Goal: Transaction & Acquisition: Purchase product/service

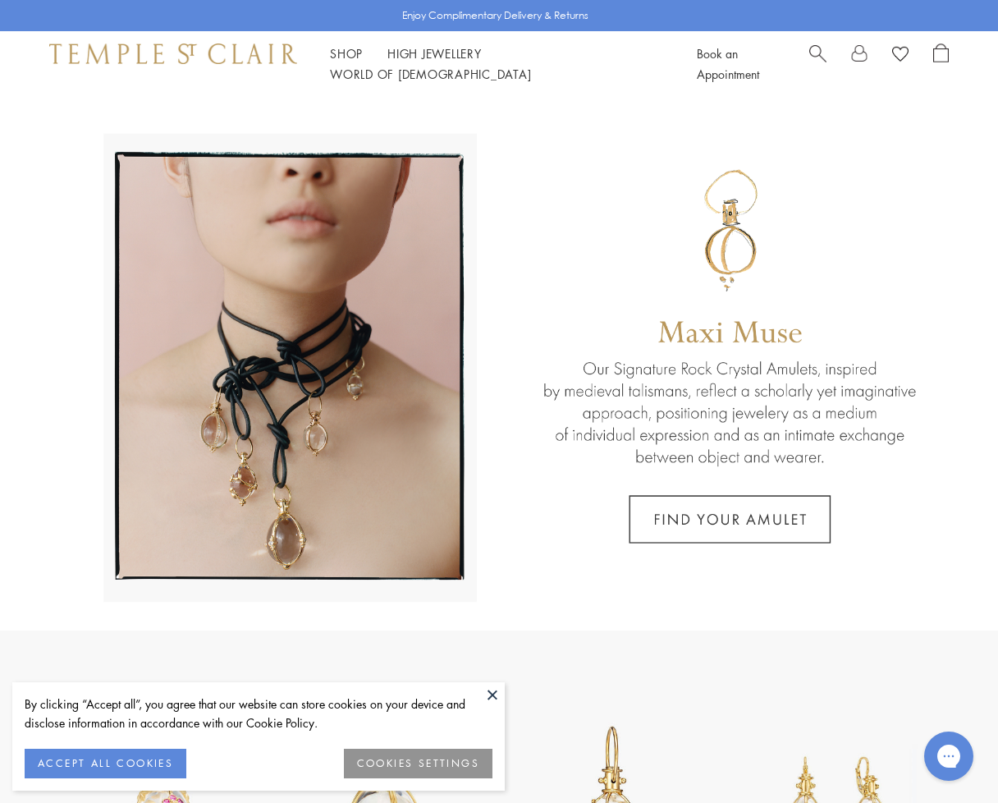
click at [821, 61] on span "Search" at bounding box center [817, 52] width 17 height 17
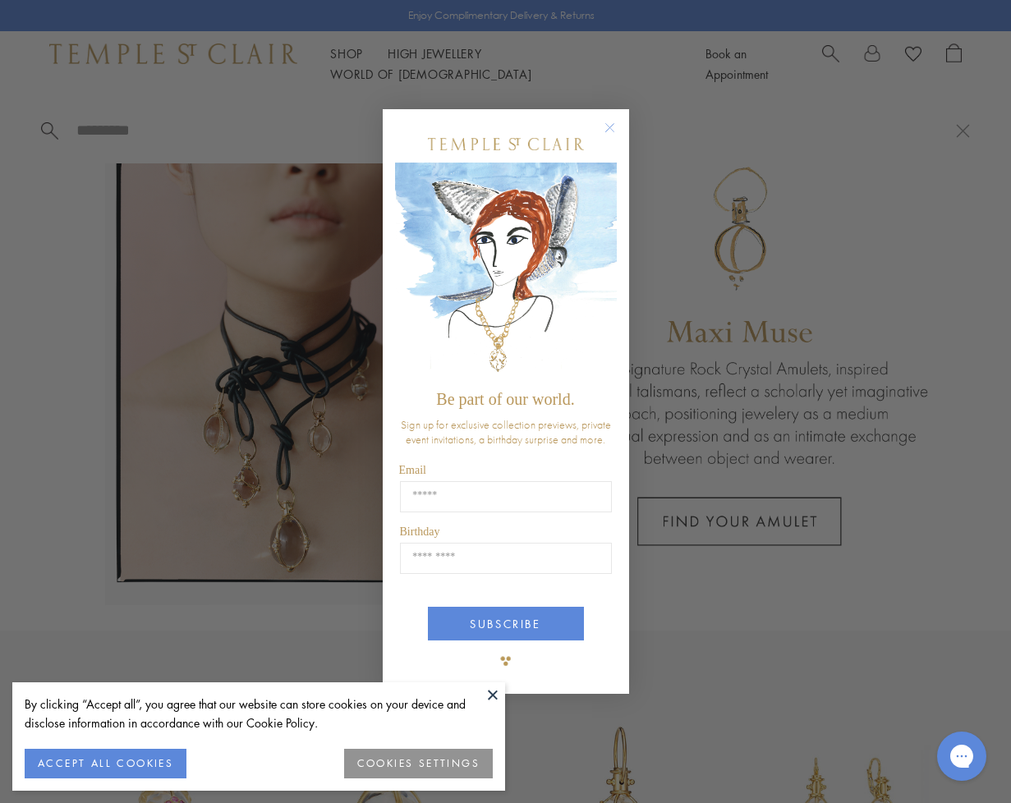
click at [594, 132] on div "POPUP Form" at bounding box center [506, 144] width 222 height 37
click at [603, 130] on circle "Close dialog" at bounding box center [609, 128] width 20 height 20
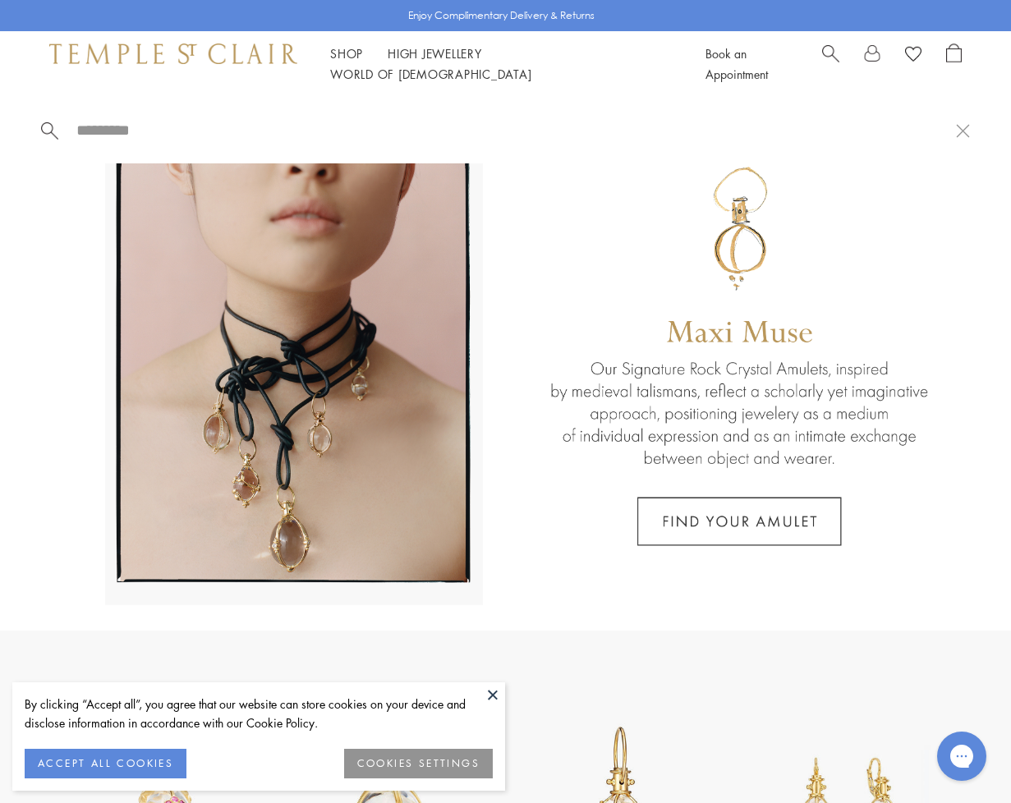
drag, startPoint x: 108, startPoint y: 757, endPoint x: 142, endPoint y: 745, distance: 35.8
click at [110, 757] on button "ACCEPT ALL COOKIES" at bounding box center [106, 764] width 162 height 30
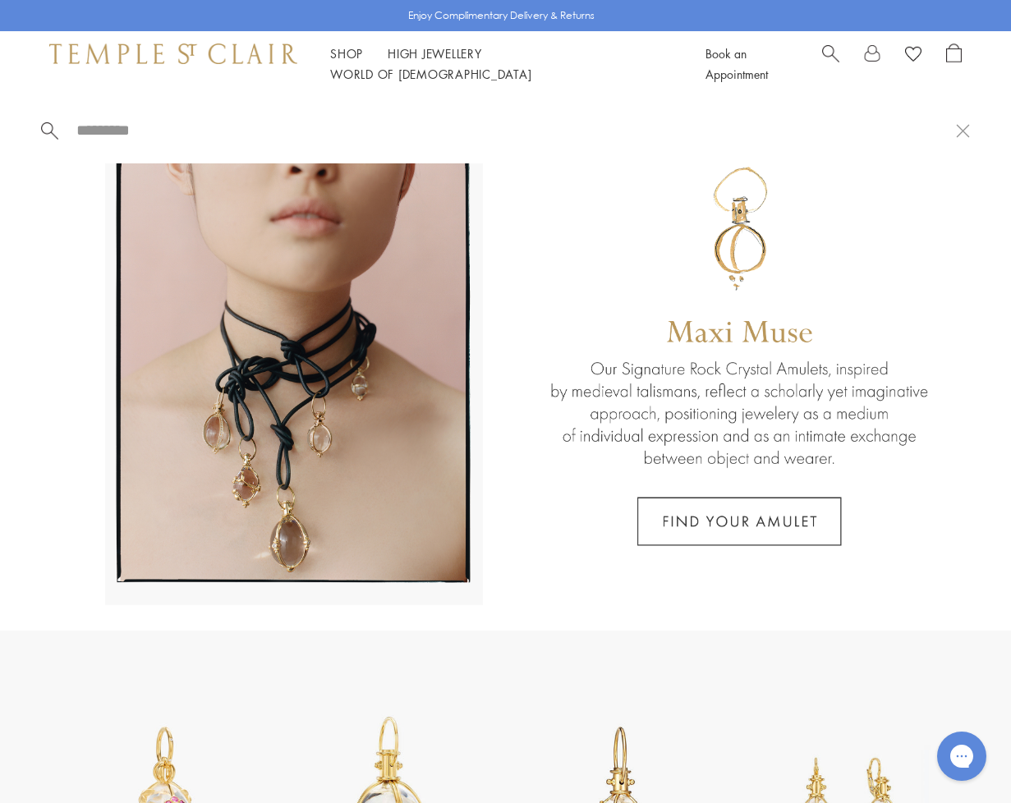
click at [644, 571] on link at bounding box center [505, 364] width 1011 height 534
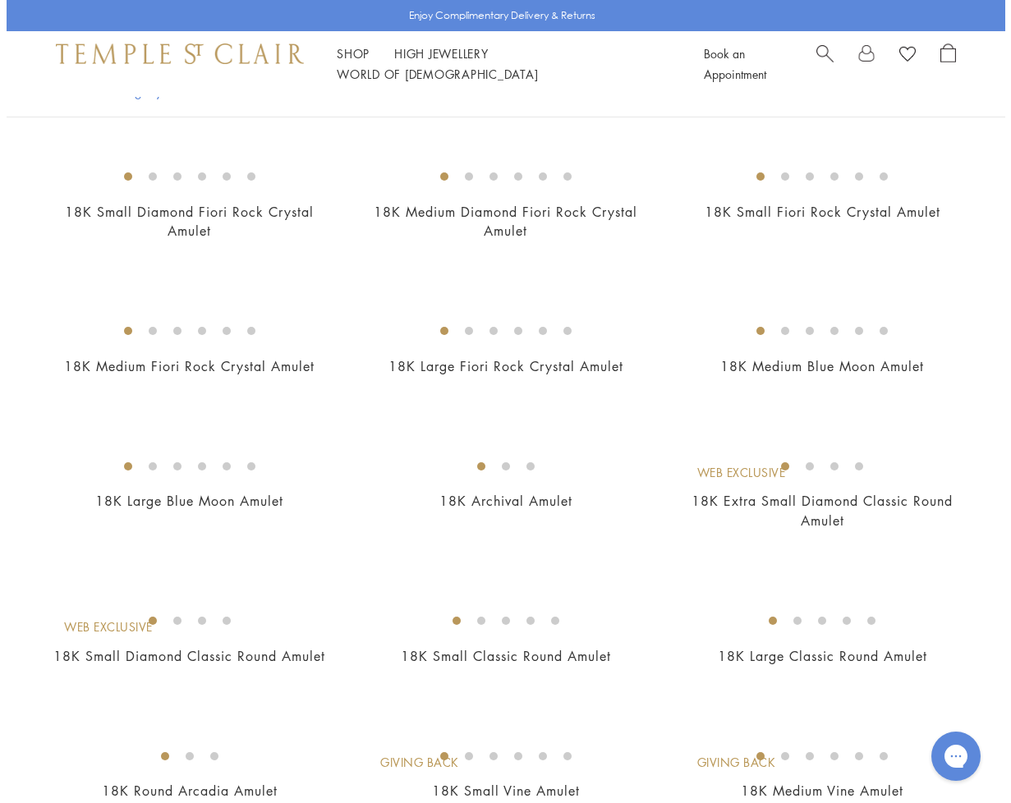
scroll to position [30, 0]
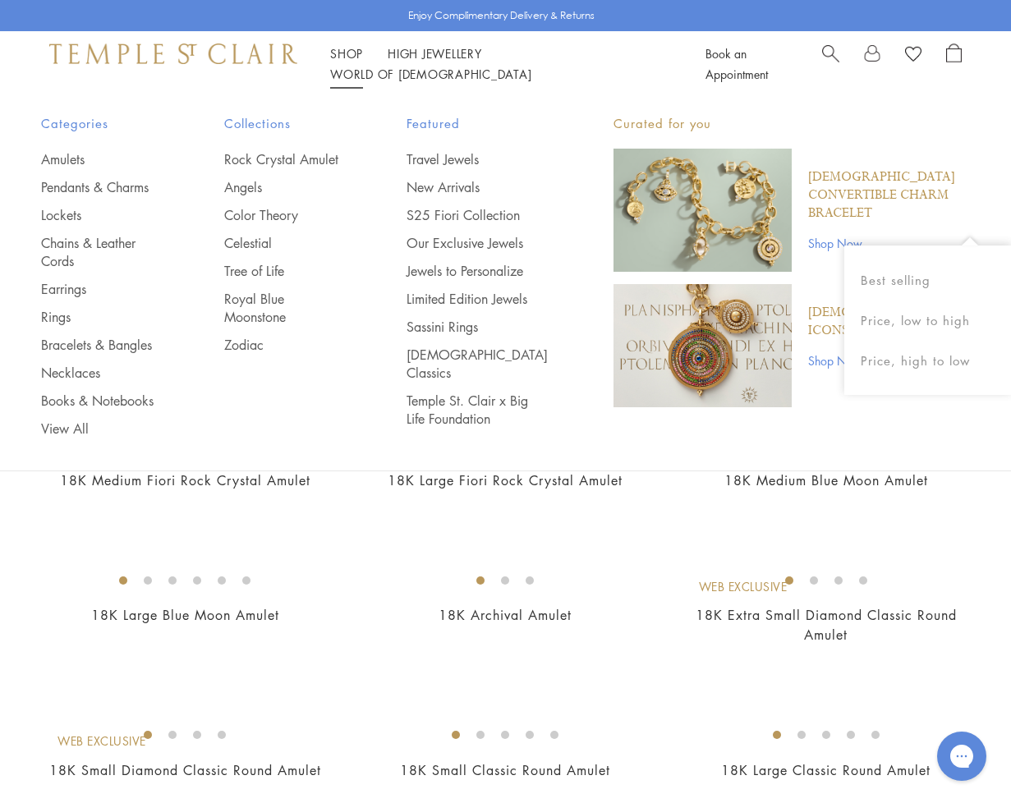
click at [354, 62] on link "Shop Shop" at bounding box center [346, 53] width 33 height 16
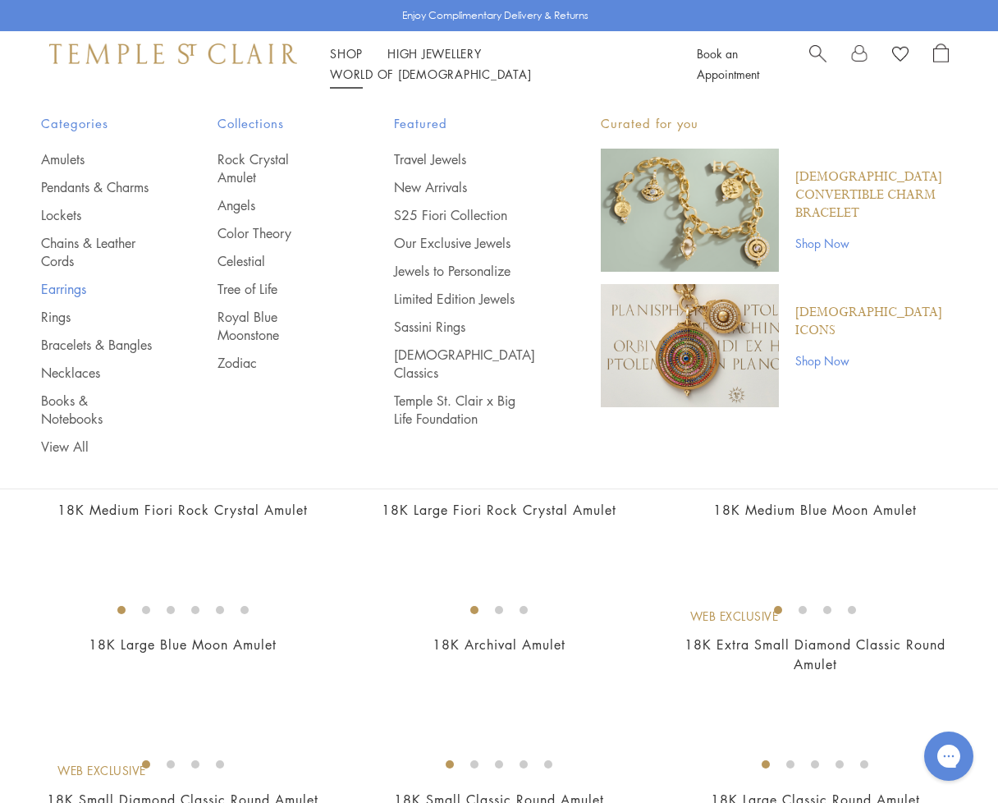
click at [65, 288] on link "Earrings" at bounding box center [96, 289] width 111 height 18
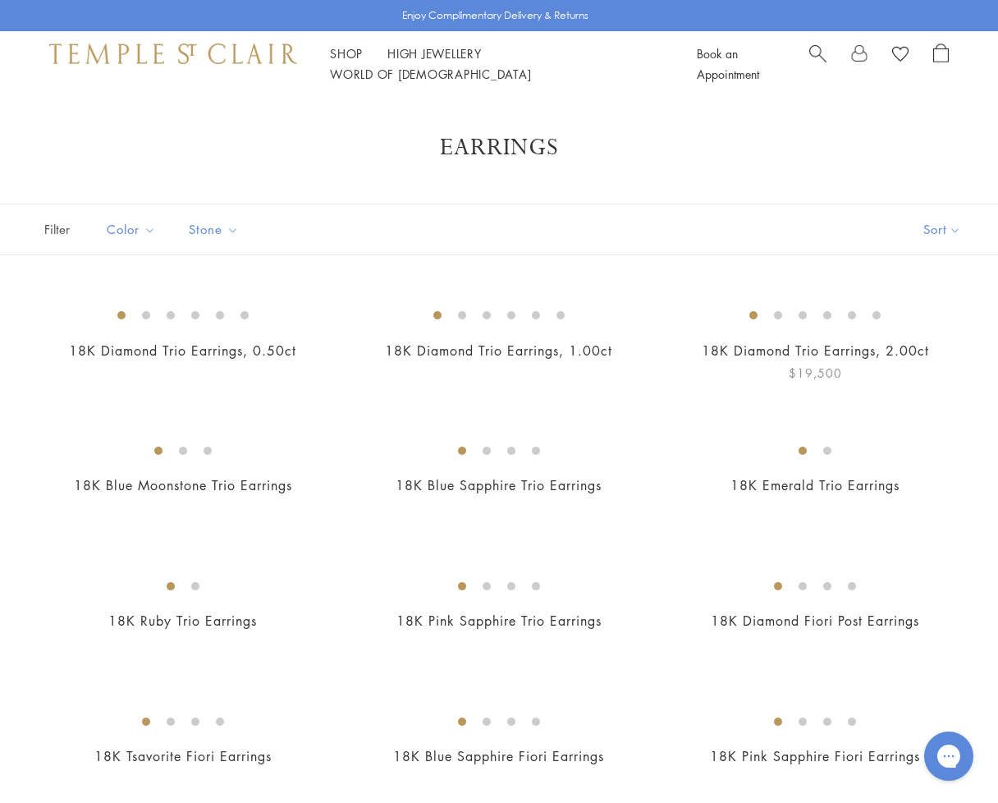
scroll to position [5, 0]
click at [0, 0] on img at bounding box center [0, 0] width 0 height 0
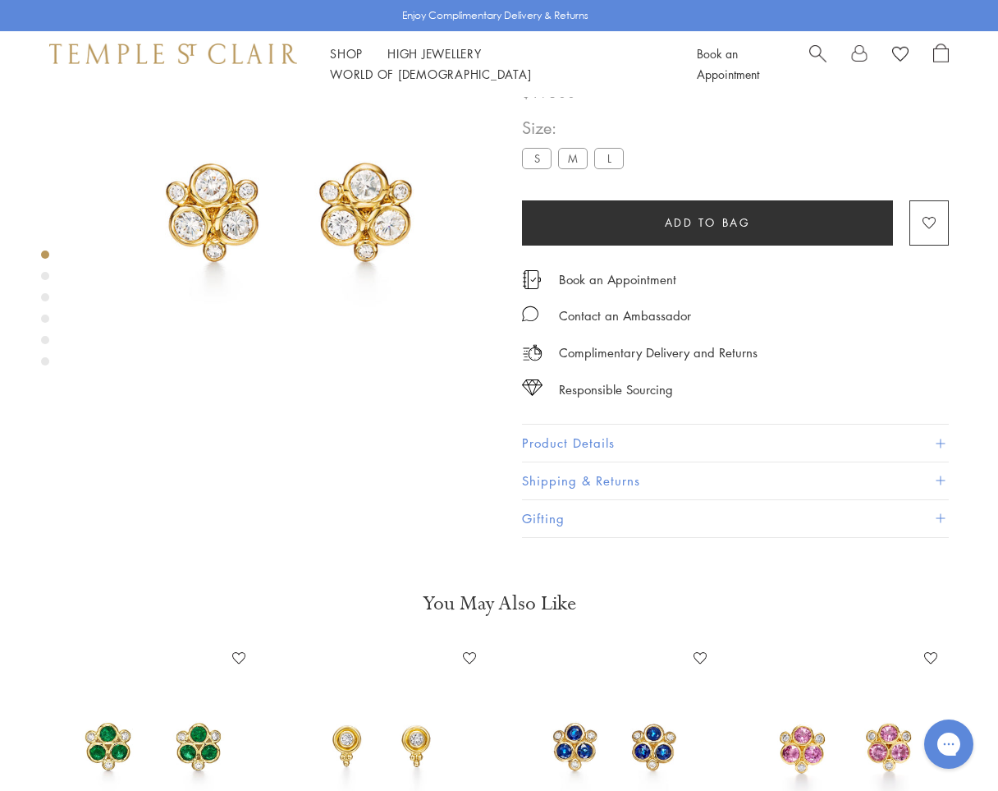
click at [47, 279] on div "Product gallery navigation" at bounding box center [45, 276] width 8 height 8
click at [43, 300] on div "Product gallery navigation" at bounding box center [45, 297] width 8 height 8
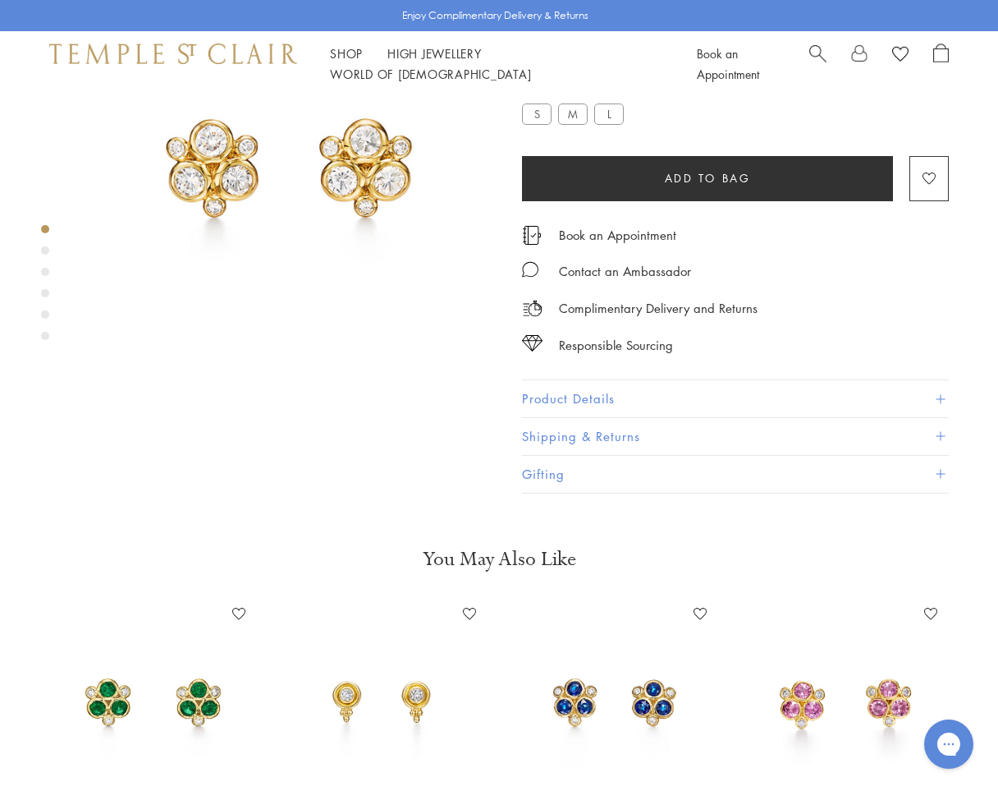
scroll to position [143, 0]
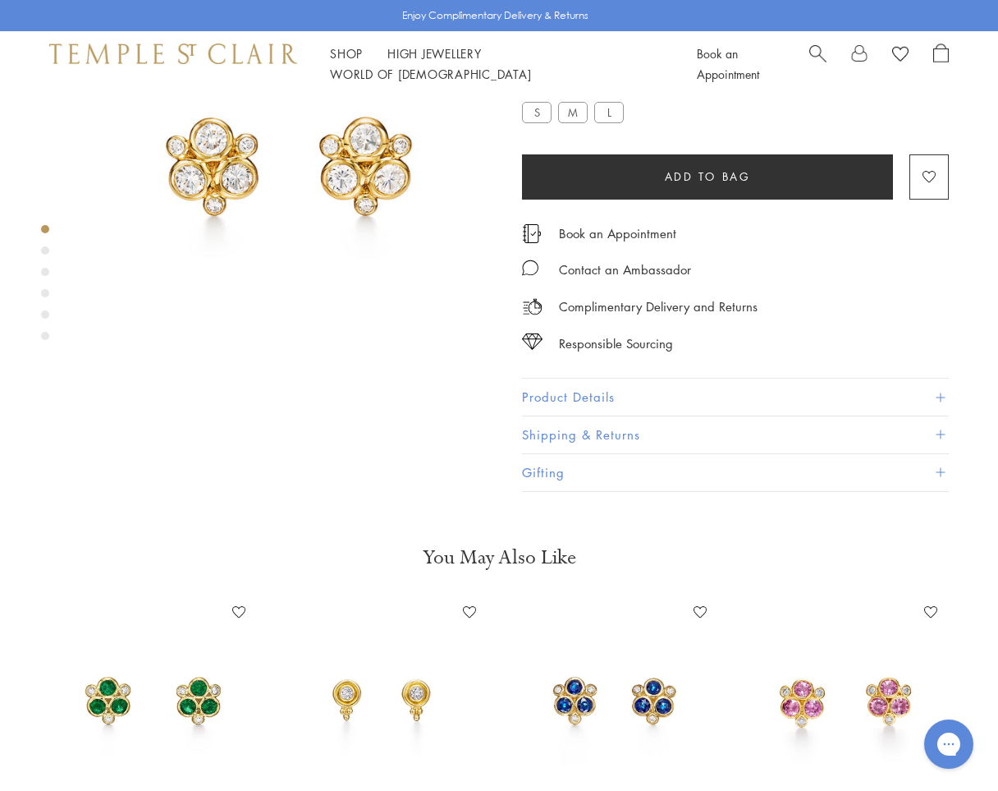
click at [46, 300] on div "Product gallery navigation" at bounding box center [45, 287] width 8 height 132
click at [46, 310] on div "Product gallery navigation" at bounding box center [45, 314] width 8 height 8
click at [42, 323] on div "Product gallery navigation" at bounding box center [45, 287] width 8 height 132
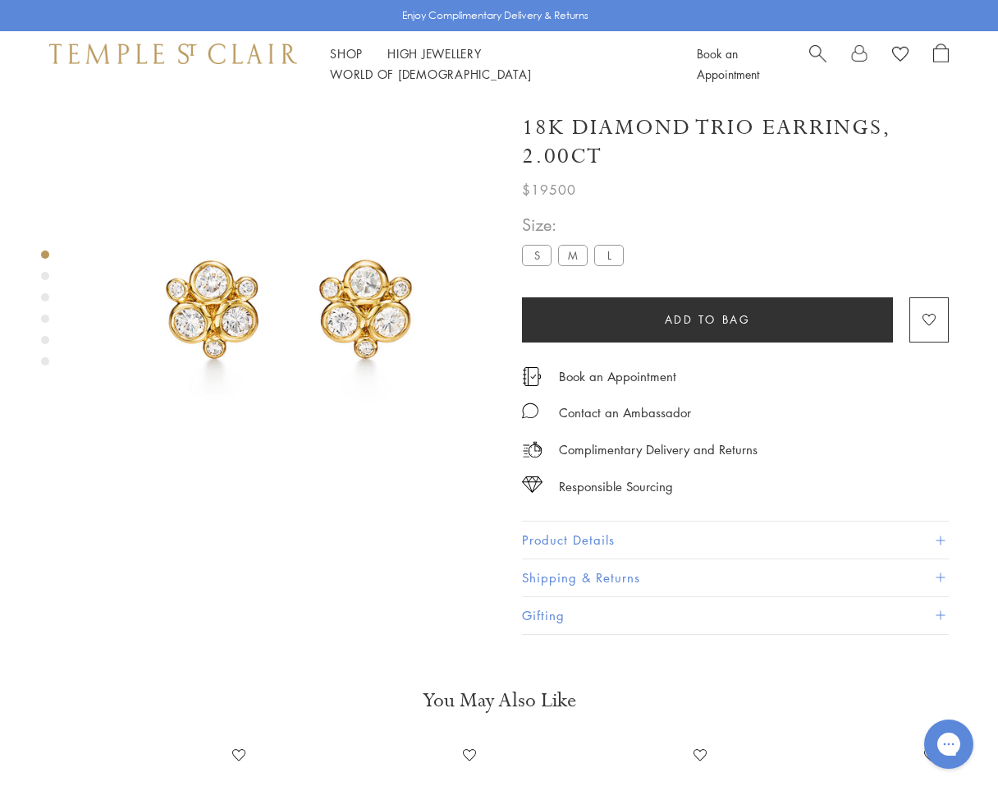
click at [708, 536] on button "Product Details" at bounding box center [735, 539] width 427 height 37
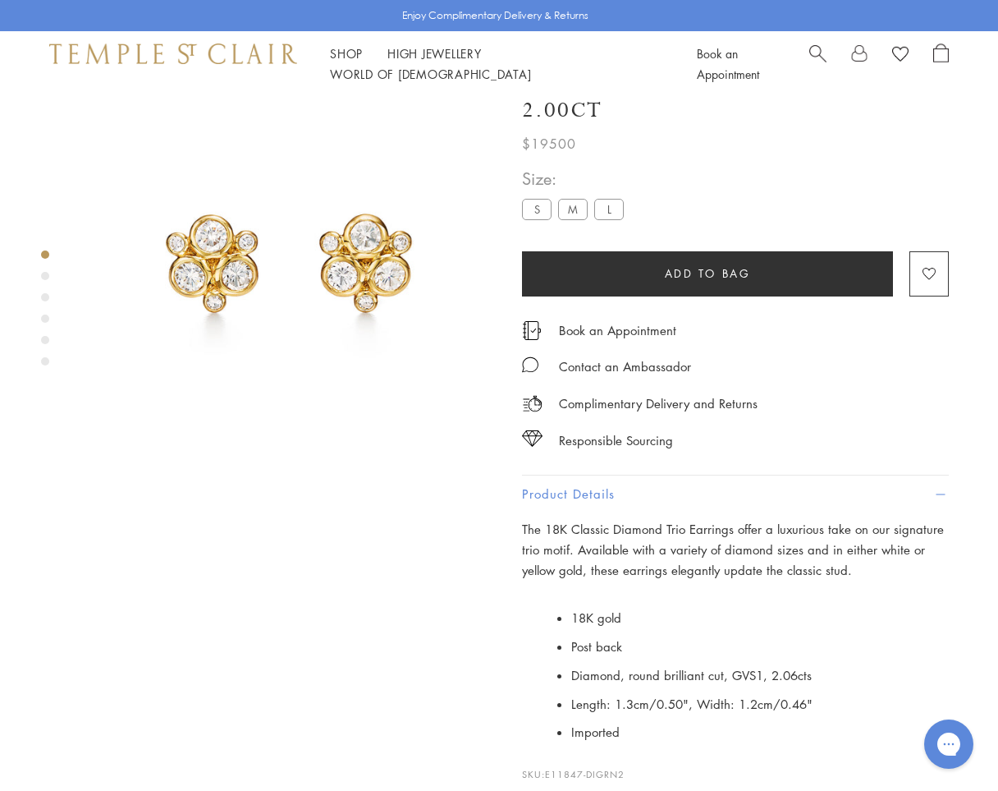
scroll to position [46, 2]
click at [705, 531] on p "The 18K Classic Diamond Trio Earrings offer a luxurious take on our signature t…" at bounding box center [734, 549] width 427 height 61
